Goal: Task Accomplishment & Management: Manage account settings

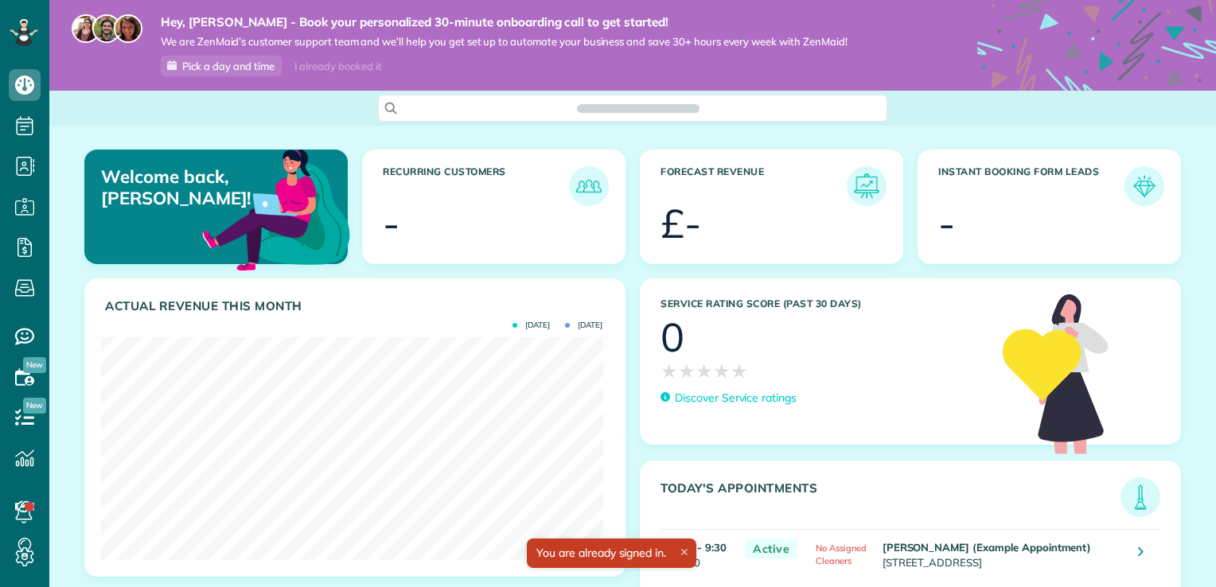
scroll to position [223, 501]
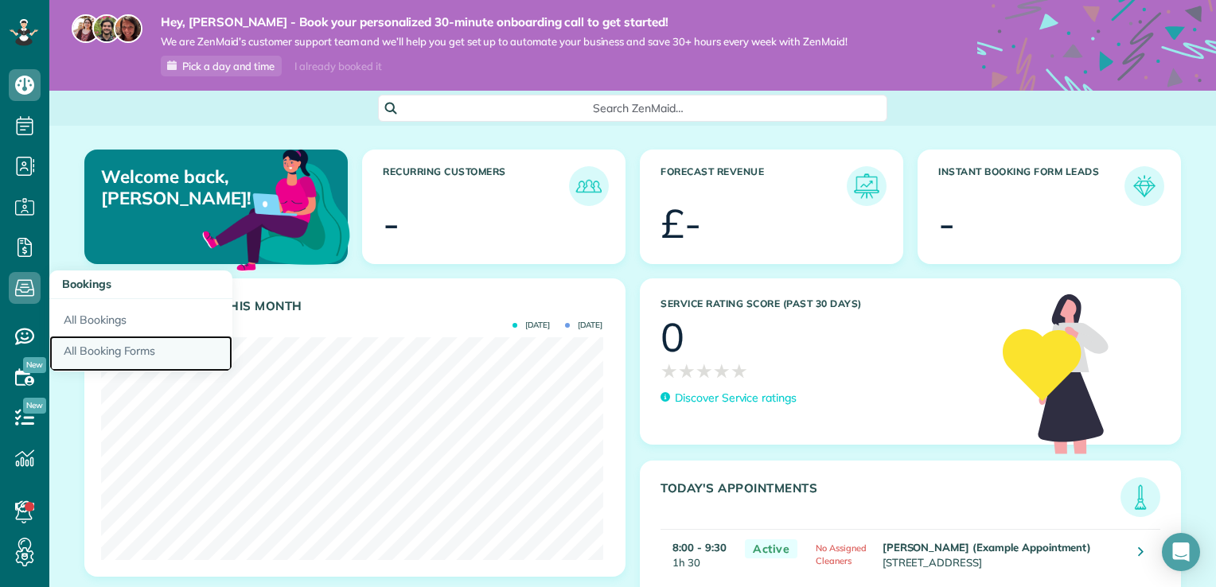
click at [117, 355] on link "All Booking Forms" at bounding box center [140, 354] width 183 height 37
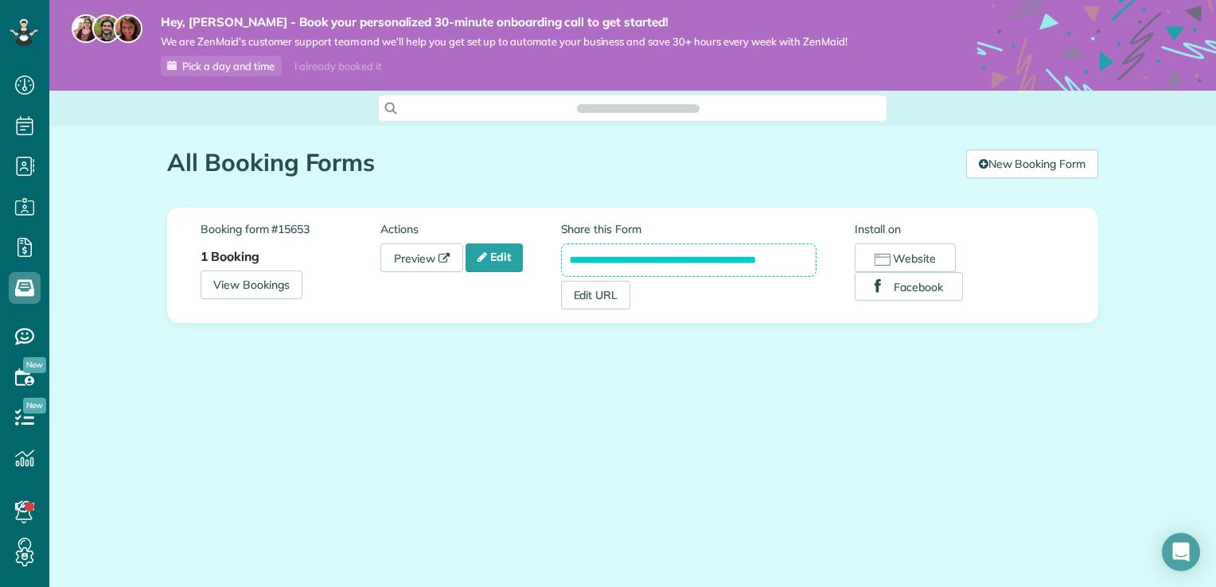
scroll to position [7, 7]
click at [497, 256] on link "Edit" at bounding box center [494, 258] width 57 height 29
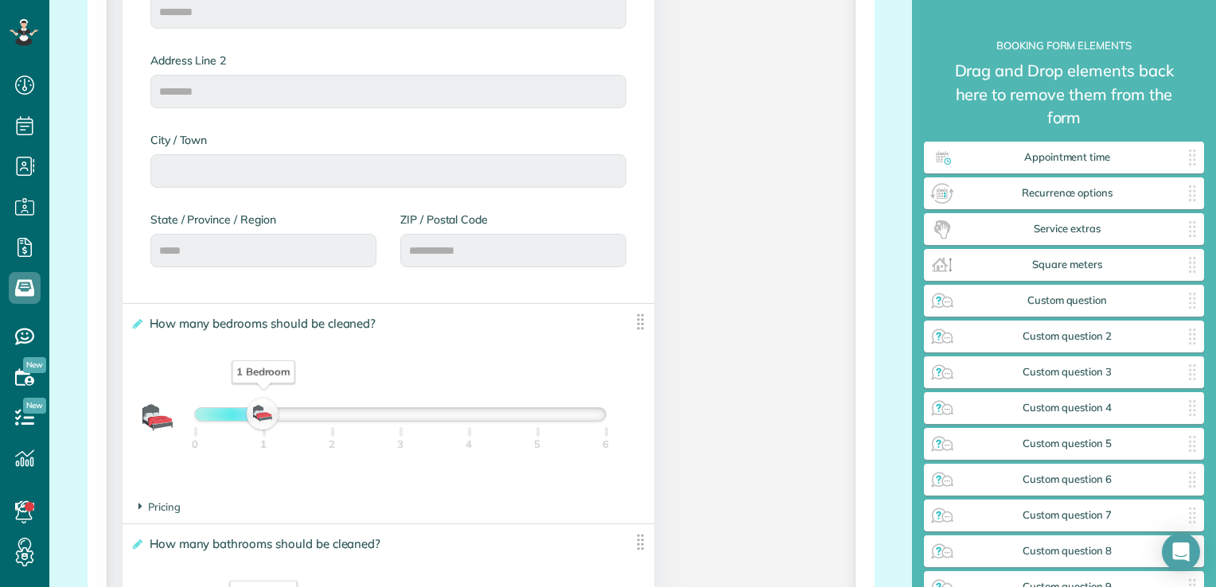
scroll to position [796, 0]
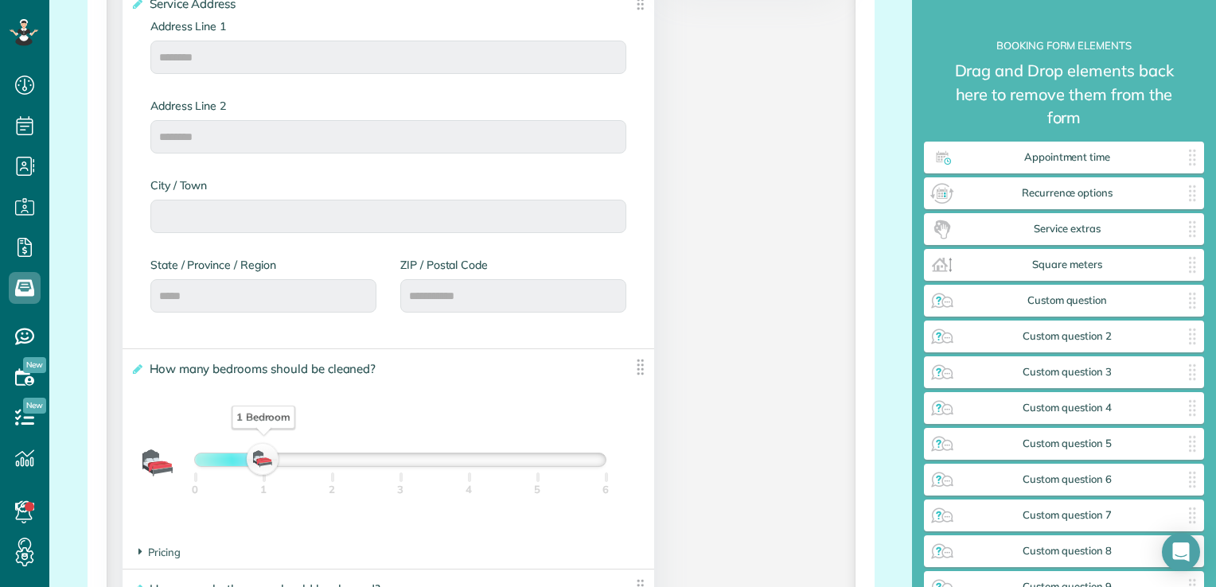
click at [215, 266] on label "State / Province / Region" at bounding box center [263, 265] width 226 height 16
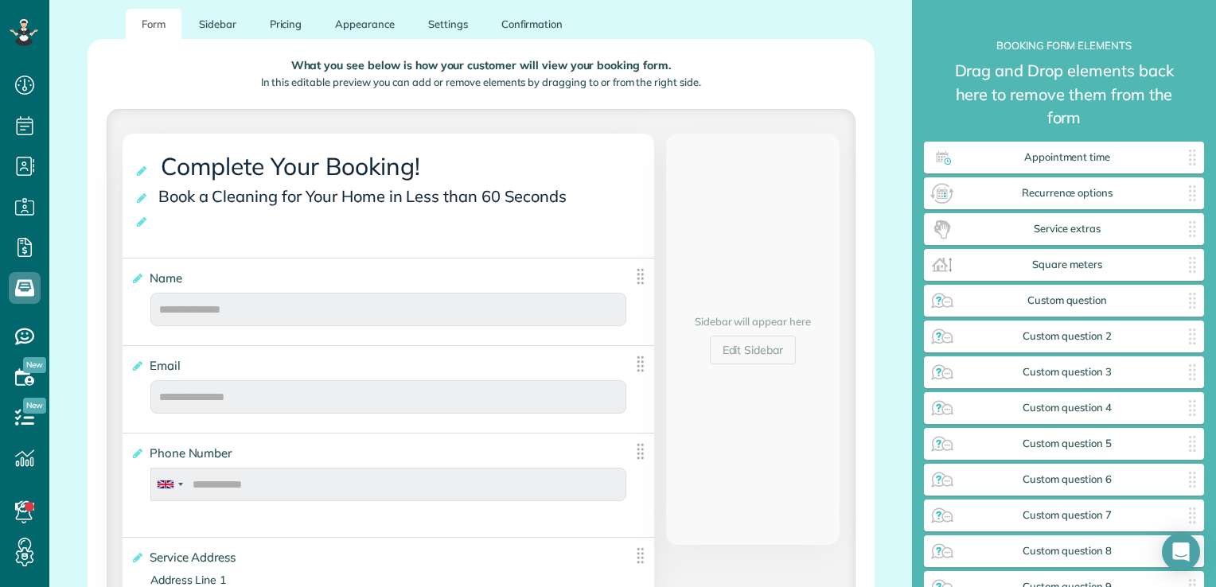
scroll to position [236, 0]
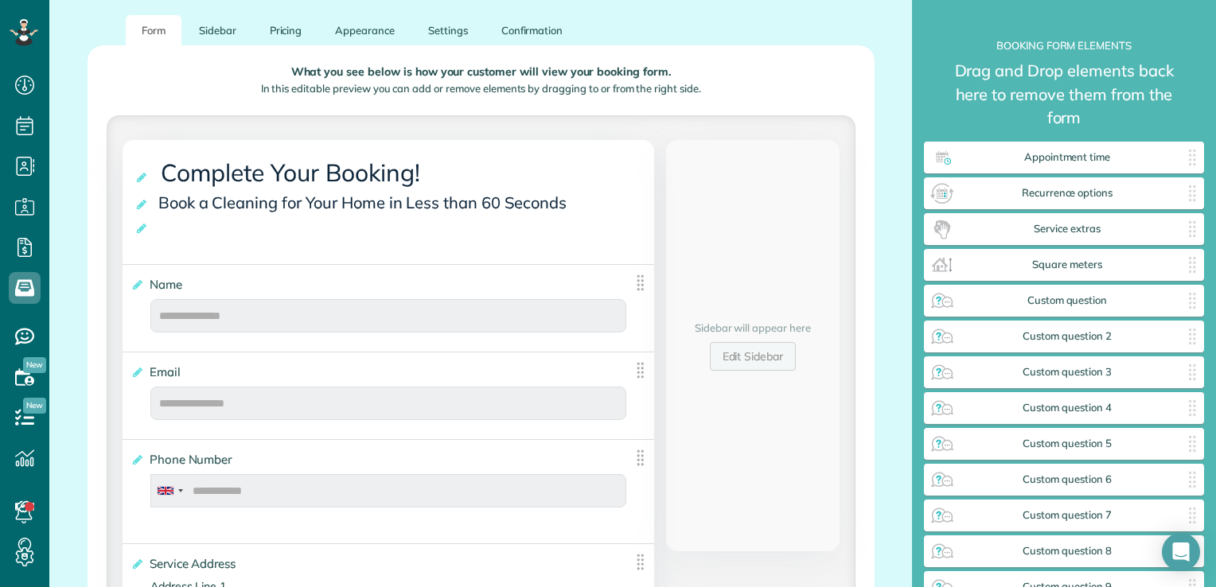
click at [762, 349] on link "Edit Sidebar" at bounding box center [753, 356] width 87 height 29
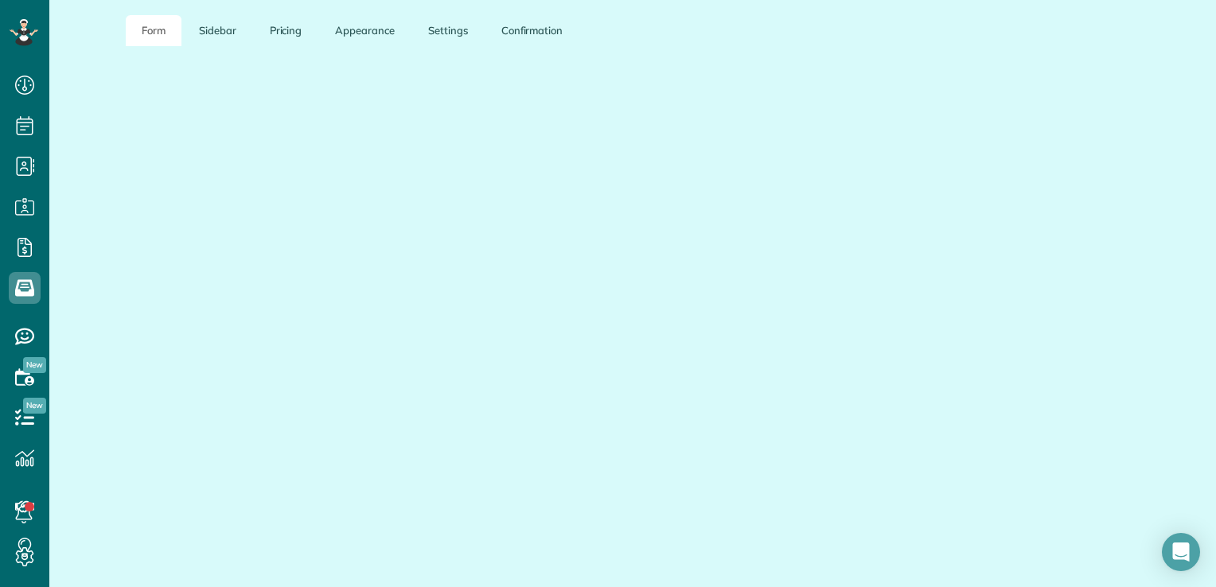
scroll to position [194, 0]
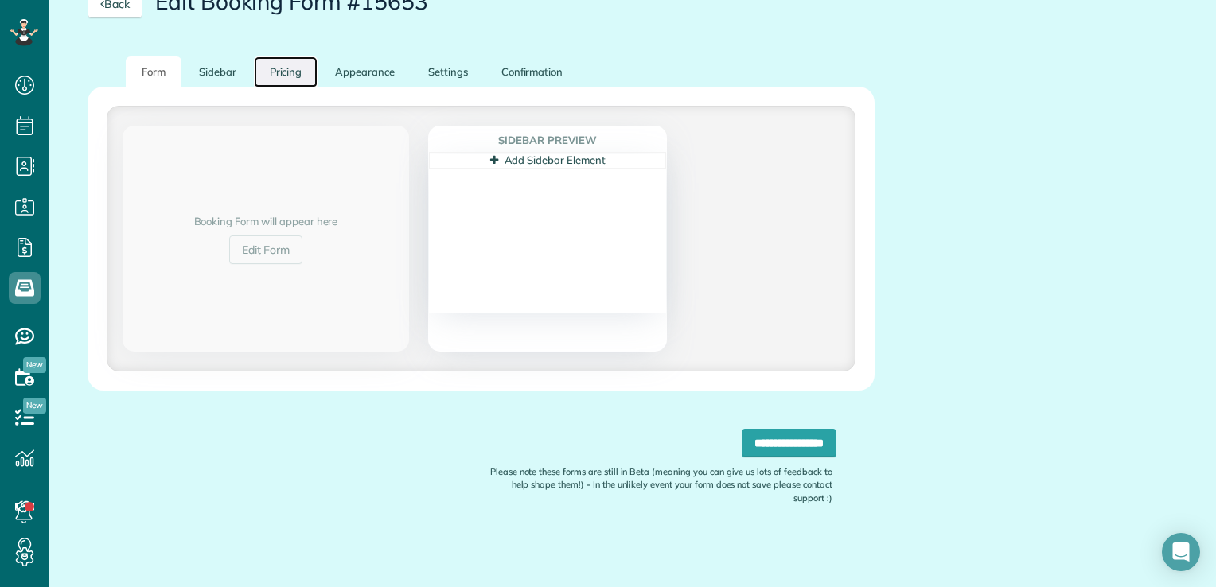
click at [283, 68] on link "Pricing" at bounding box center [286, 72] width 64 height 31
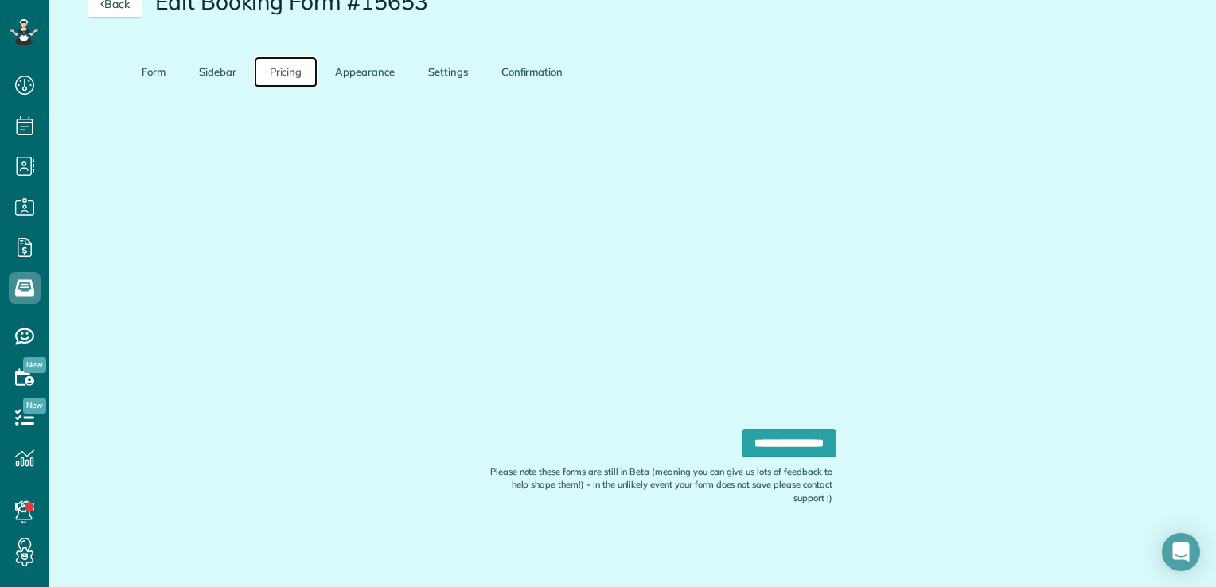
scroll to position [186, 0]
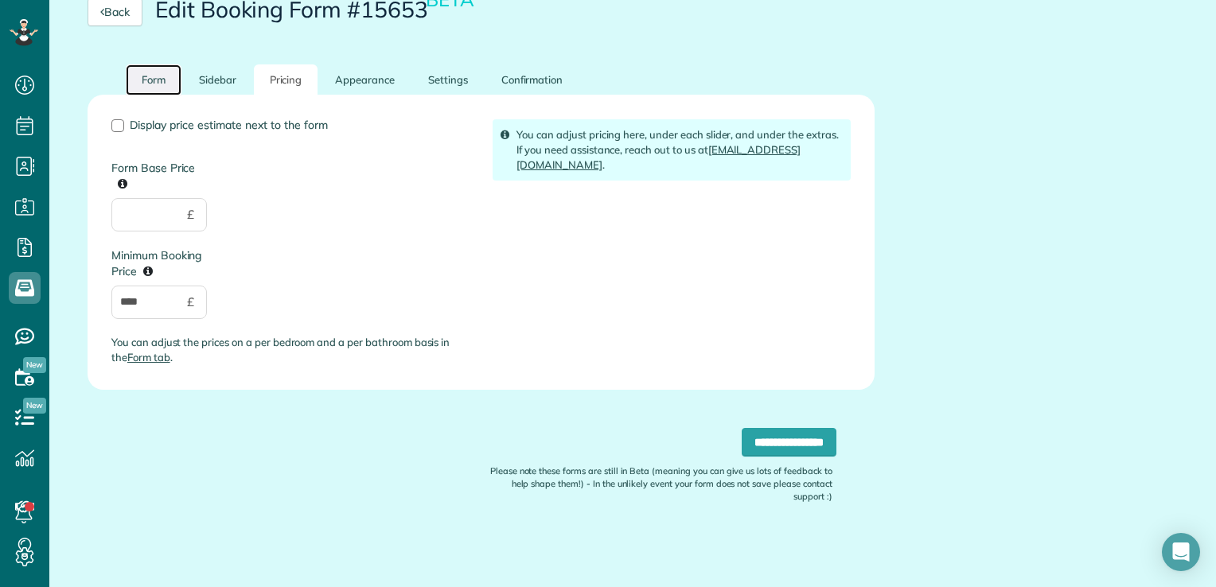
click at [143, 84] on link "Form" at bounding box center [154, 79] width 56 height 31
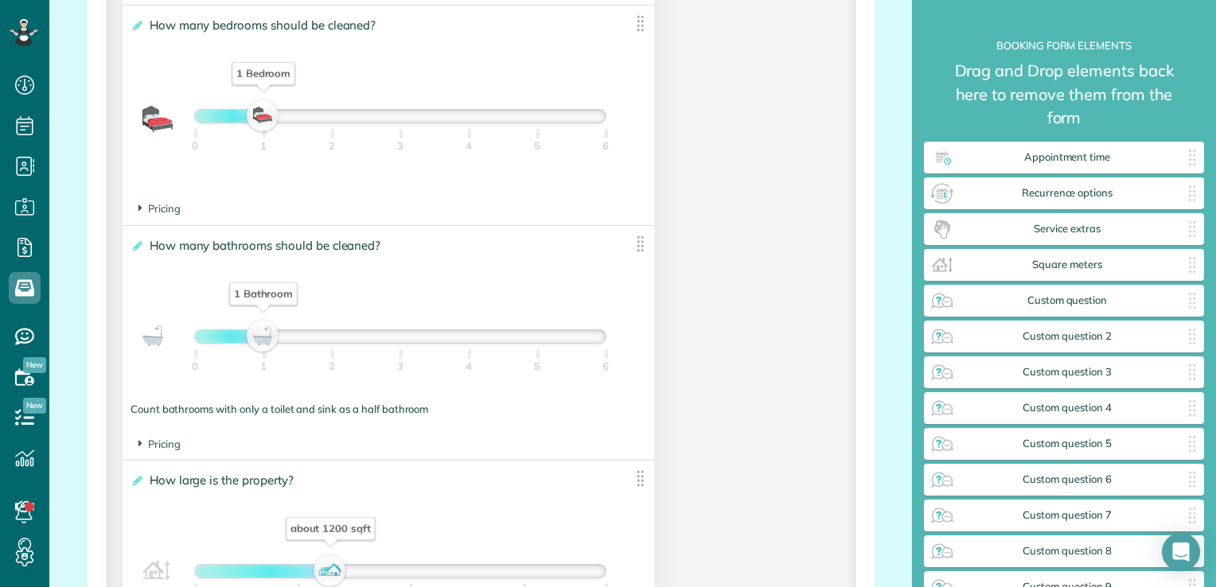
scroll to position [1141, 0]
click at [161, 212] on span "Pricing" at bounding box center [159, 207] width 42 height 13
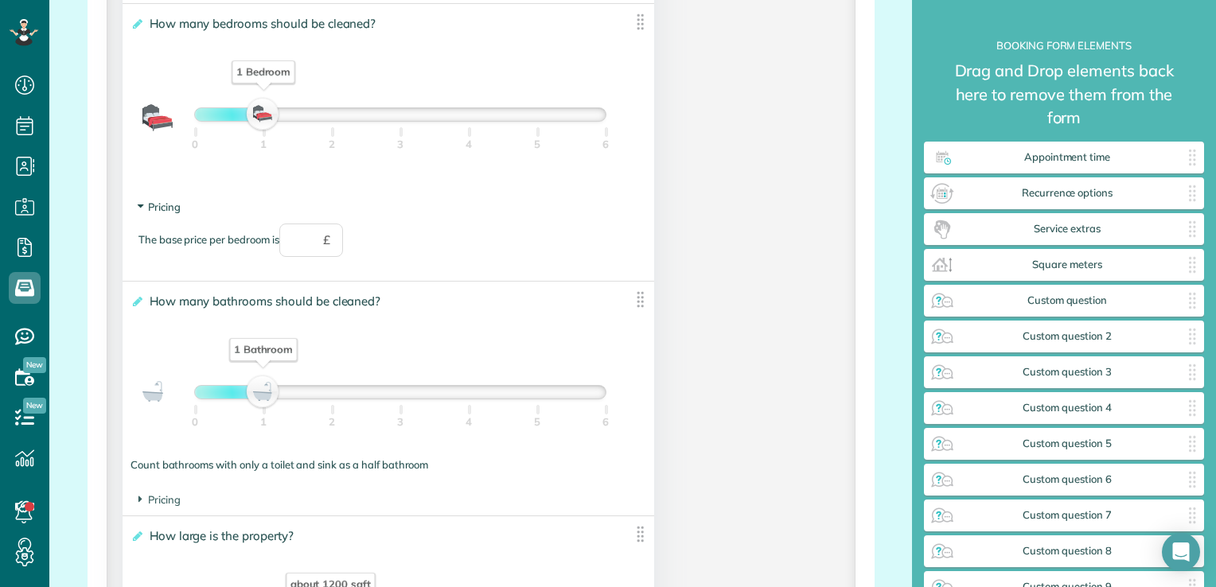
click at [161, 212] on span "Pricing" at bounding box center [159, 207] width 42 height 13
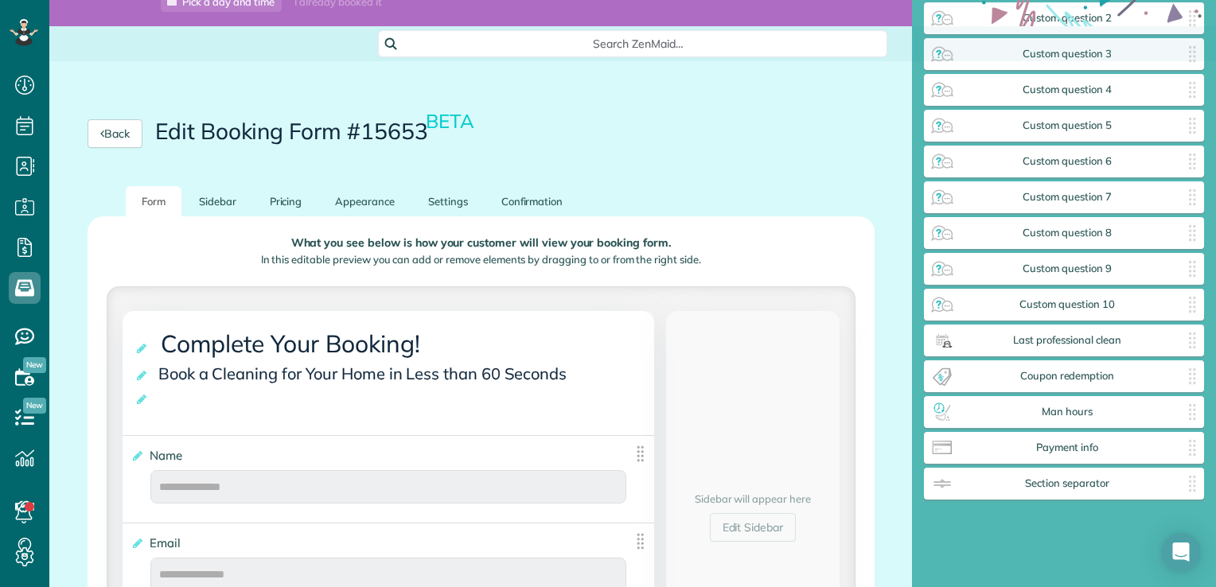
scroll to position [0, 0]
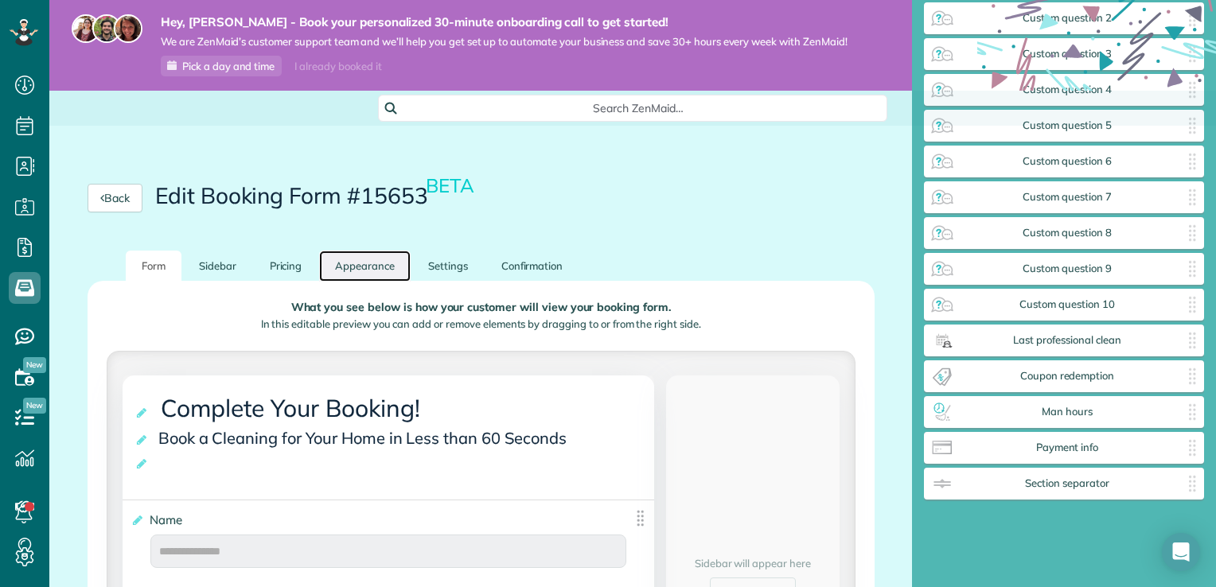
click at [378, 266] on link "Appearance" at bounding box center [365, 266] width 92 height 31
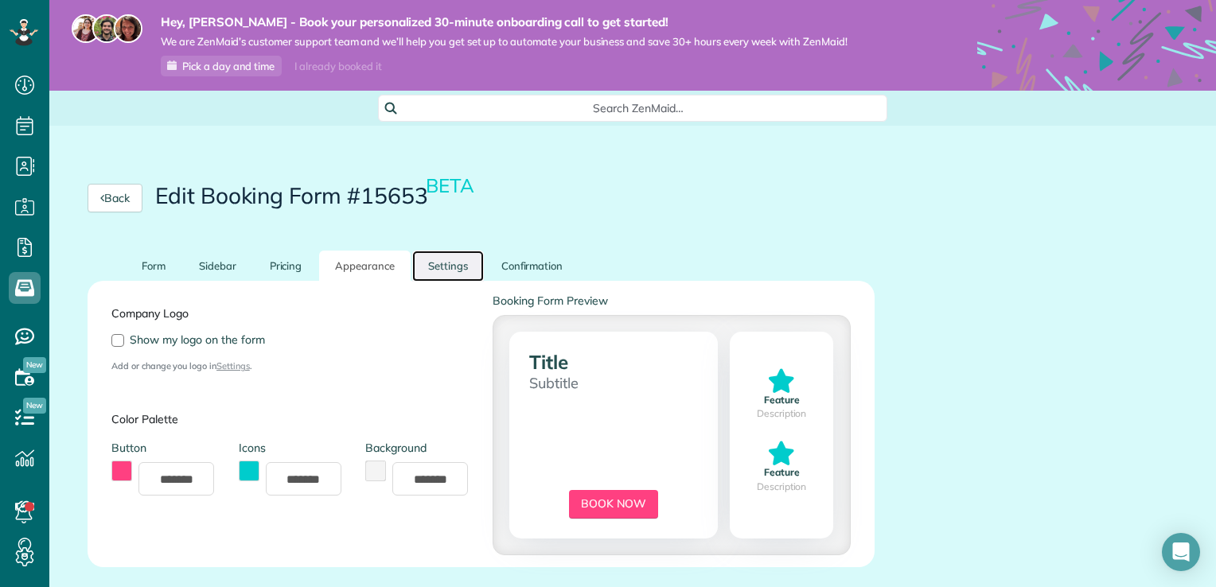
click at [443, 259] on link "Settings" at bounding box center [448, 266] width 72 height 31
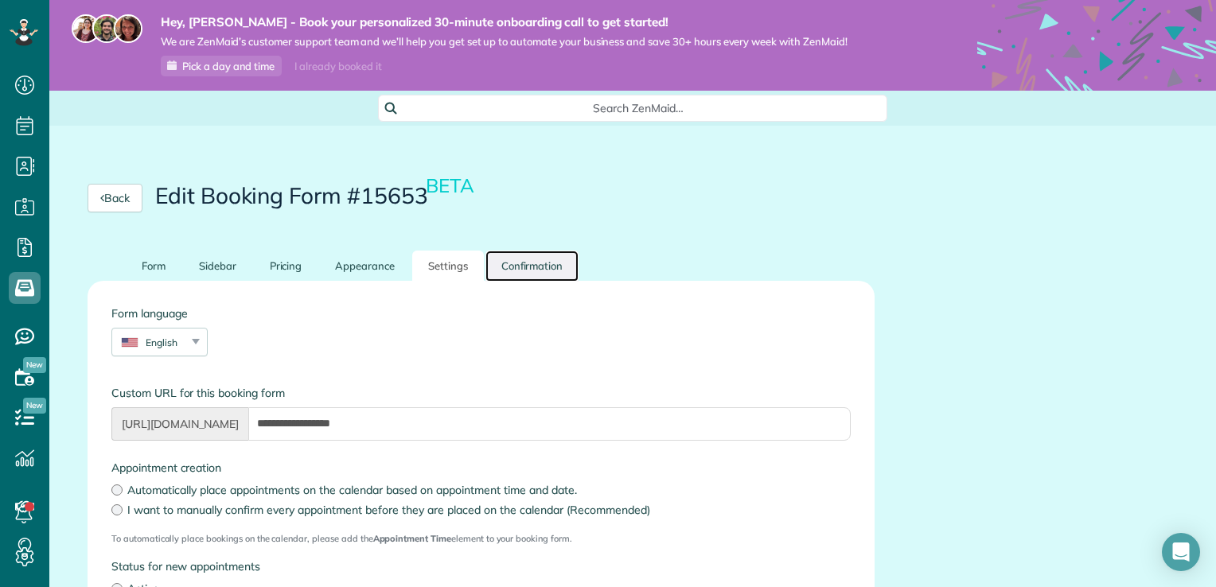
click at [513, 266] on link "Confirmation" at bounding box center [532, 266] width 94 height 31
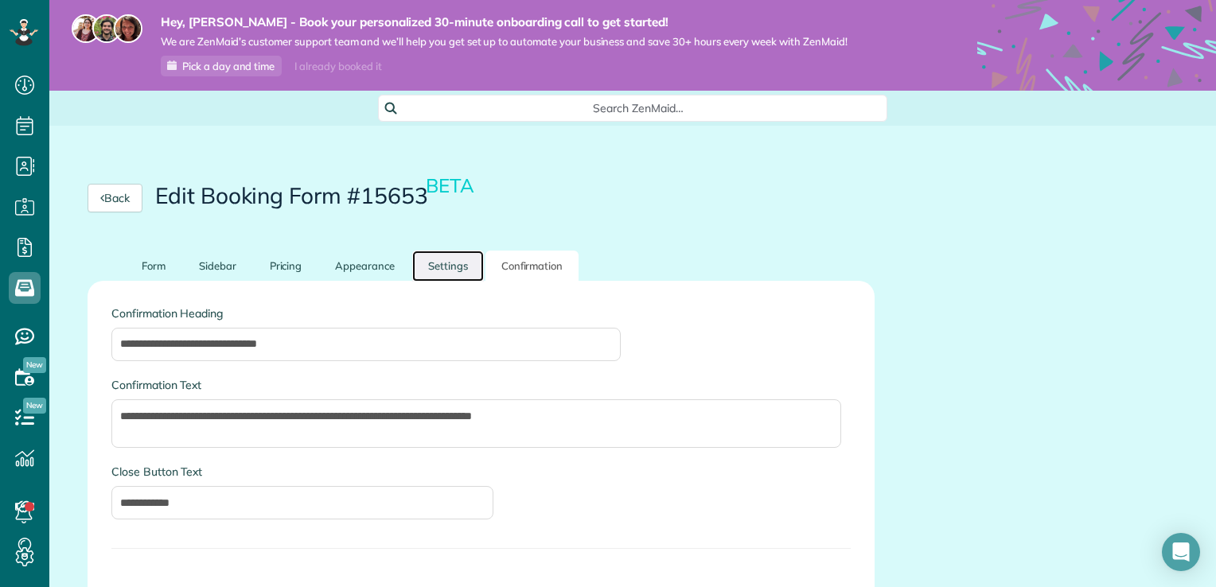
click at [443, 270] on link "Settings" at bounding box center [448, 266] width 72 height 31
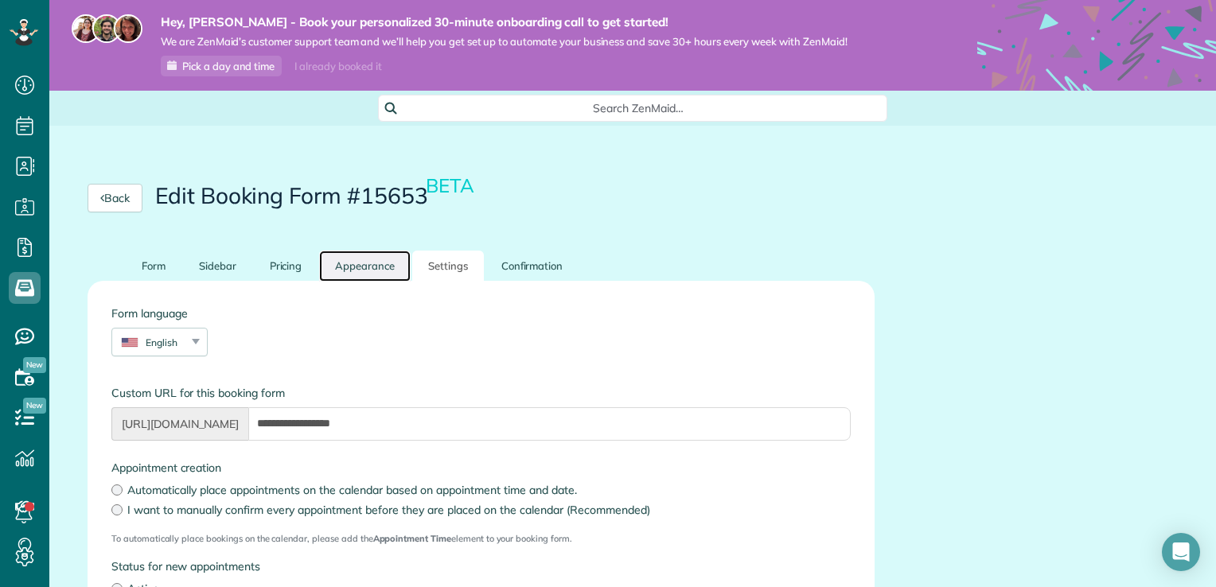
click at [351, 276] on link "Appearance" at bounding box center [365, 266] width 92 height 31
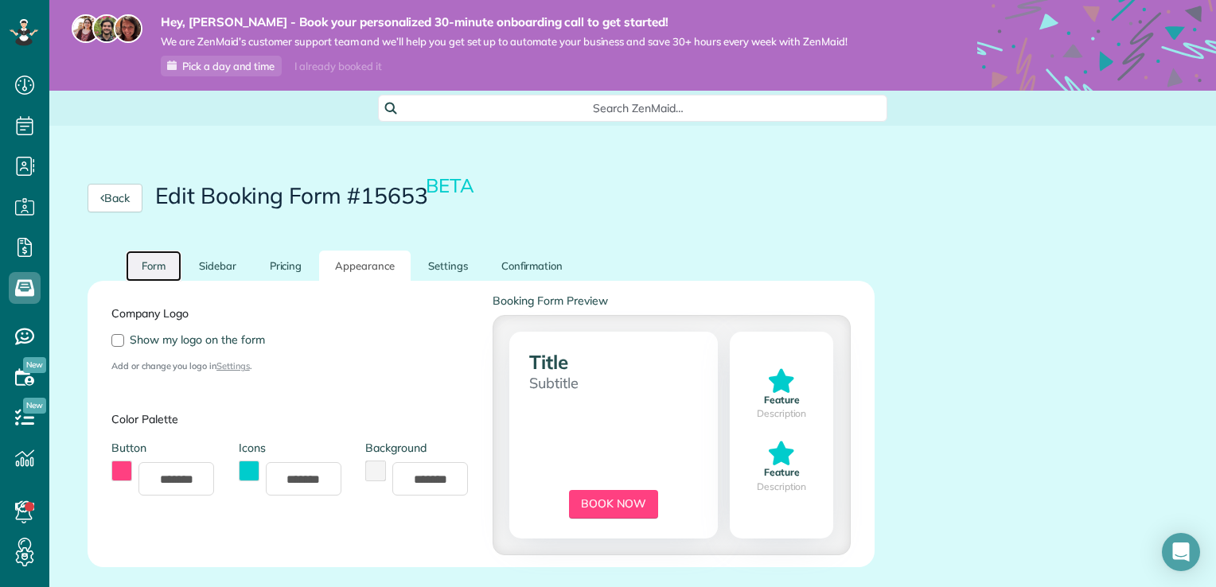
click at [166, 269] on link "Form" at bounding box center [154, 266] width 56 height 31
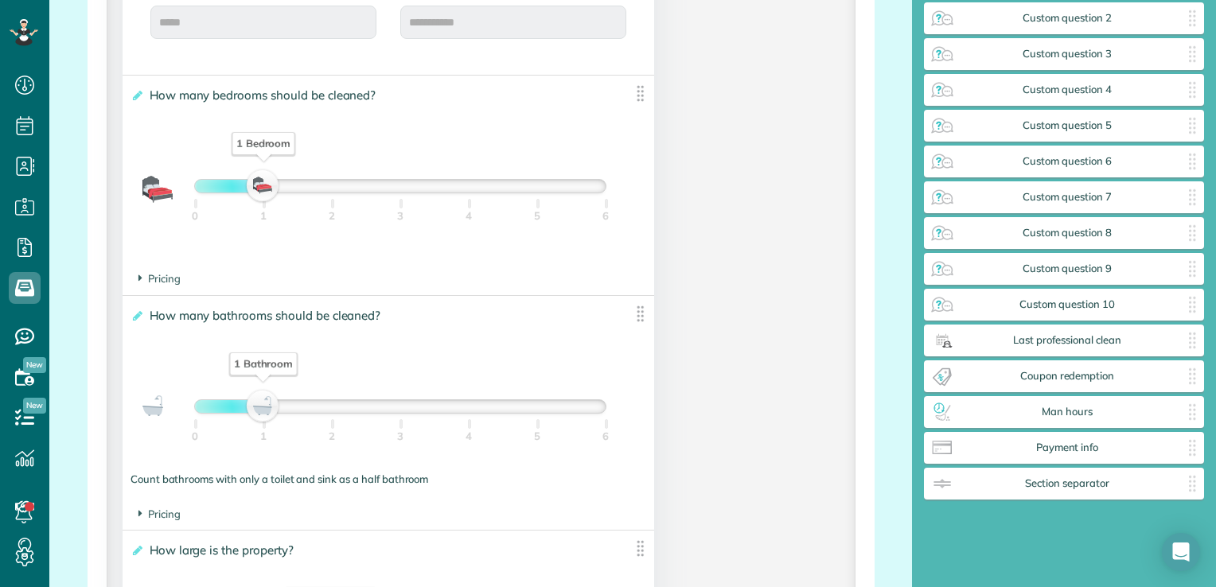
scroll to position [1031, 0]
